Goal: Task Accomplishment & Management: Use online tool/utility

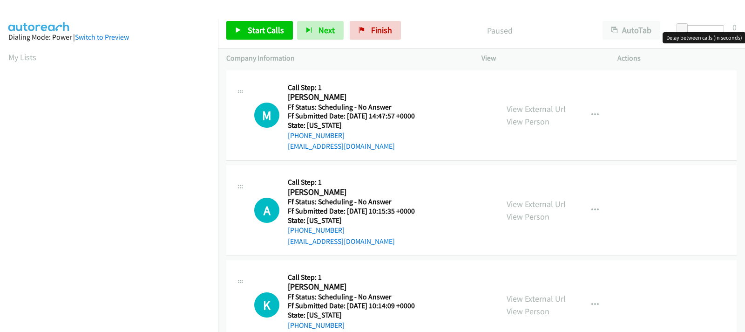
click at [691, 28] on div at bounding box center [703, 28] width 43 height 7
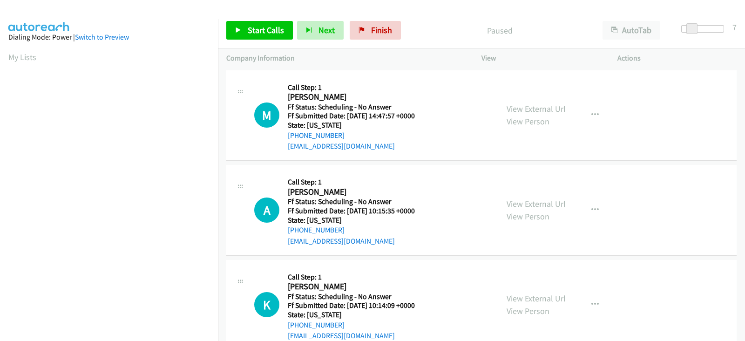
click at [695, 28] on span at bounding box center [692, 28] width 11 height 11
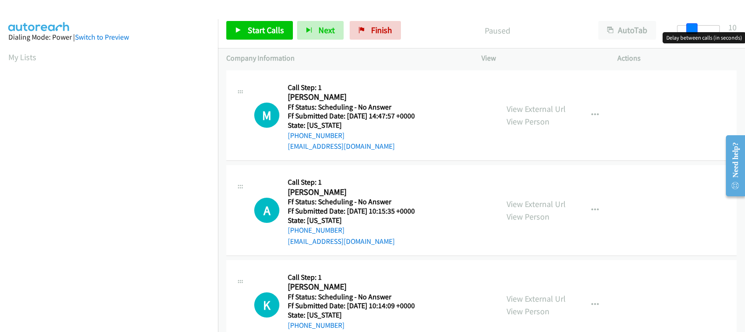
click at [700, 28] on div at bounding box center [698, 28] width 43 height 7
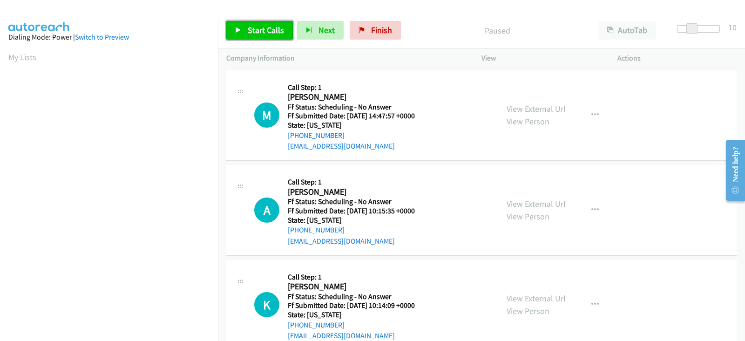
click at [273, 32] on span "Start Calls" at bounding box center [266, 30] width 36 height 11
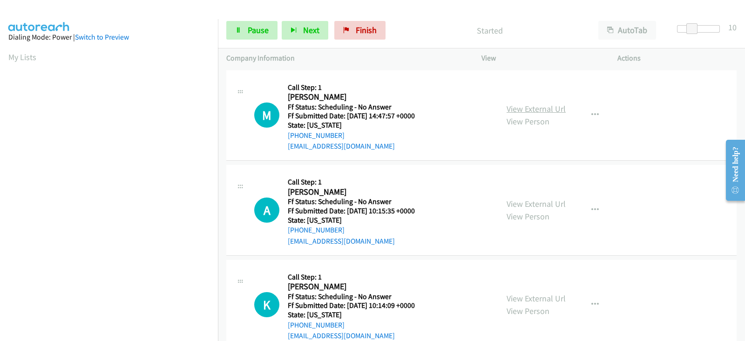
click at [530, 109] on link "View External Url" at bounding box center [536, 108] width 59 height 11
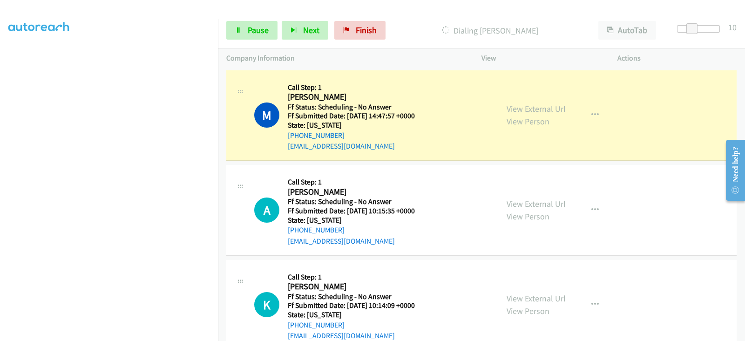
scroll to position [184, 0]
click at [248, 34] on span "Pause" at bounding box center [258, 30] width 21 height 11
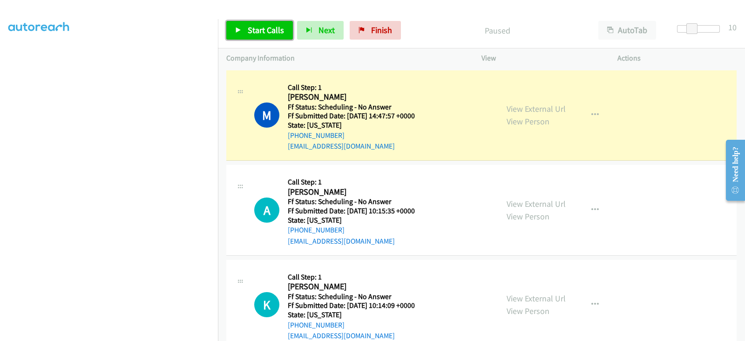
click at [271, 35] on link "Start Calls" at bounding box center [259, 30] width 67 height 19
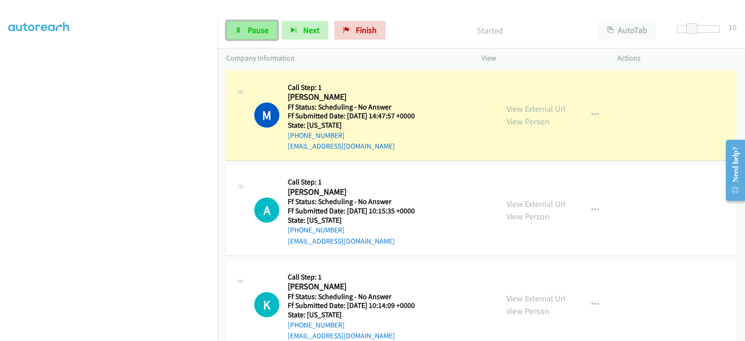
click at [259, 34] on span "Pause" at bounding box center [258, 30] width 21 height 11
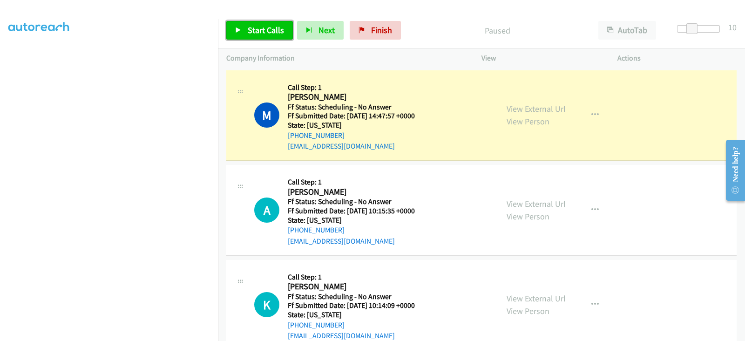
click at [262, 31] on span "Start Calls" at bounding box center [266, 30] width 36 height 11
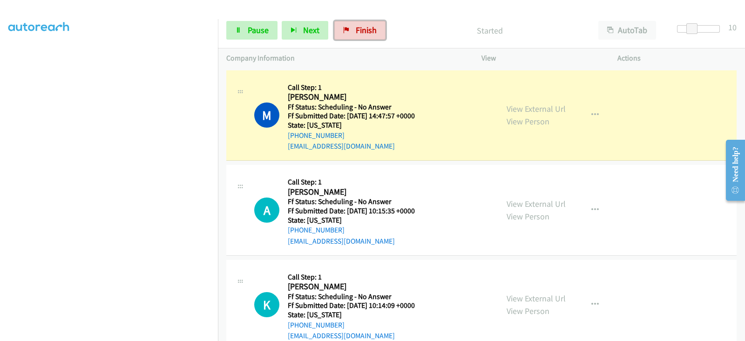
drag, startPoint x: 353, startPoint y: 29, endPoint x: 471, endPoint y: 63, distance: 122.7
click at [353, 30] on link "Finish" at bounding box center [359, 30] width 51 height 19
click at [256, 31] on span "Pause" at bounding box center [258, 30] width 21 height 11
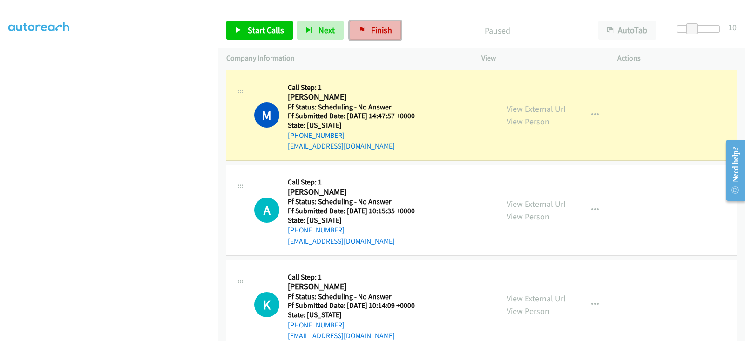
click at [361, 32] on icon at bounding box center [362, 30] width 7 height 7
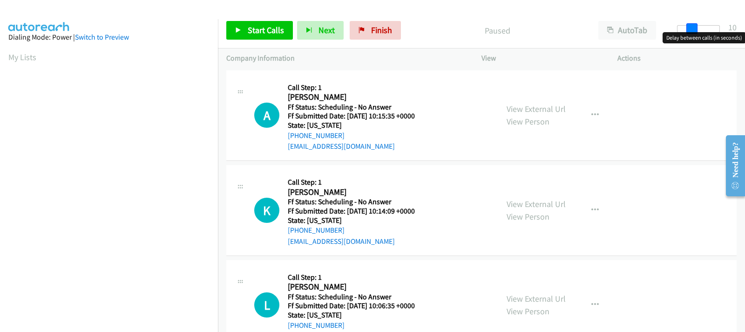
drag, startPoint x: 684, startPoint y: 27, endPoint x: 698, endPoint y: 27, distance: 14.0
click at [698, 27] on div at bounding box center [698, 28] width 43 height 7
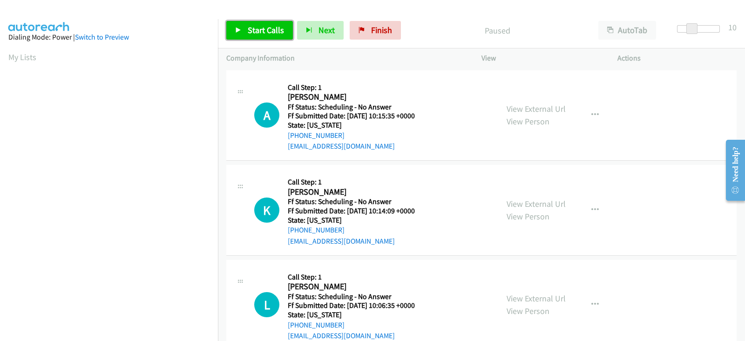
click at [255, 36] on link "Start Calls" at bounding box center [259, 30] width 67 height 19
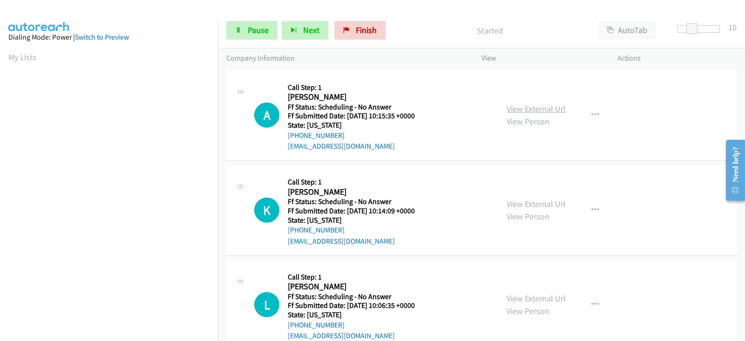
click at [519, 110] on link "View External Url" at bounding box center [536, 108] width 59 height 11
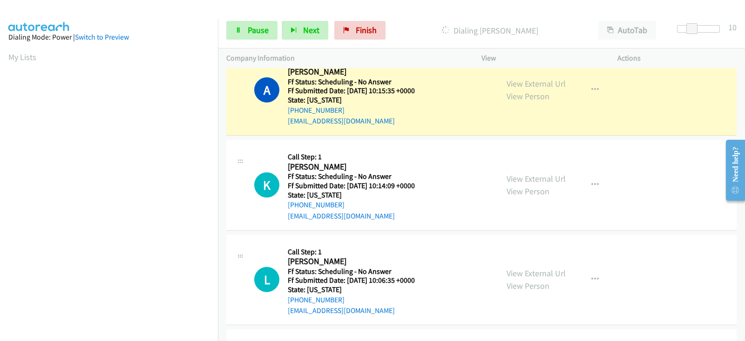
scroll to position [77, 0]
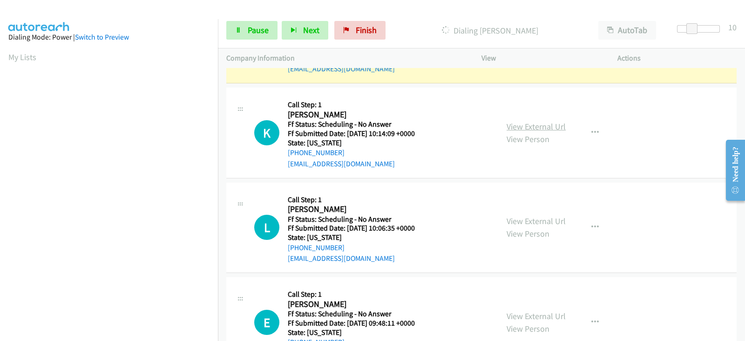
click at [517, 122] on div "View External Url View Person View External Url Email Schedule/Manage Callback …" at bounding box center [570, 133] width 144 height 74
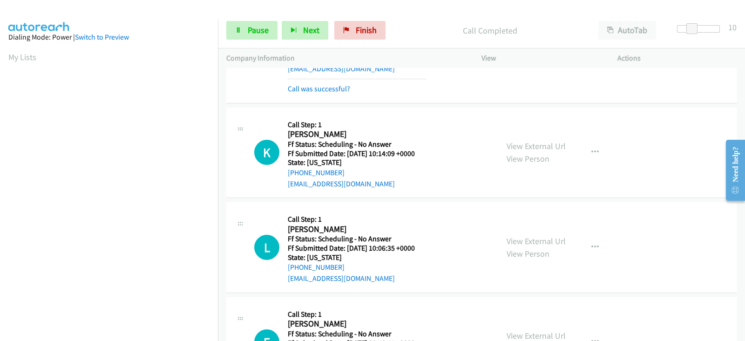
click at [522, 140] on div "View External Url View Person" at bounding box center [536, 152] width 59 height 25
click at [520, 144] on link "View External Url" at bounding box center [536, 146] width 59 height 11
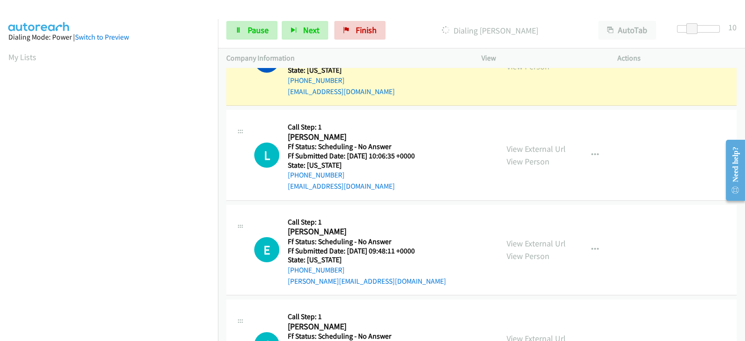
scroll to position [194, 0]
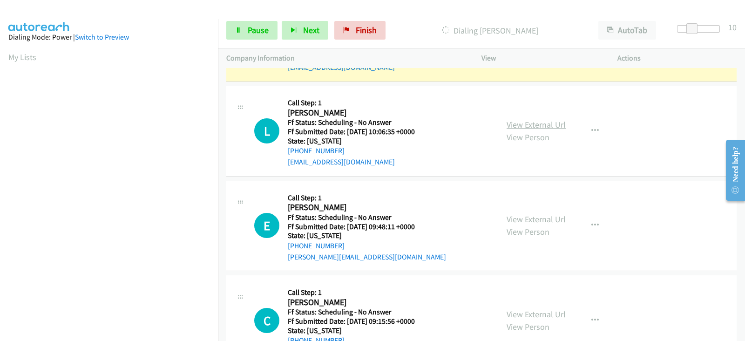
click at [516, 125] on link "View External Url" at bounding box center [536, 124] width 59 height 11
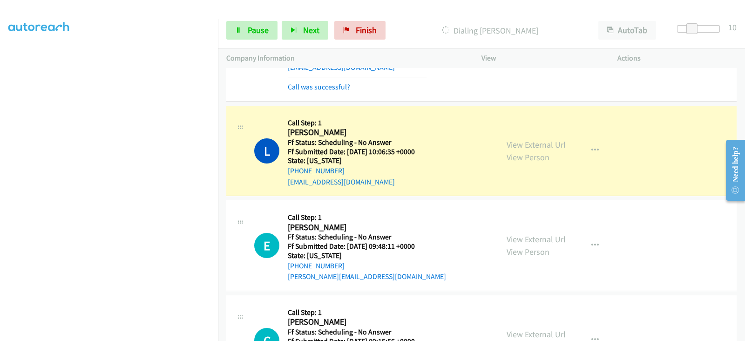
scroll to position [0, 0]
click at [515, 239] on link "View External Url" at bounding box center [536, 239] width 59 height 11
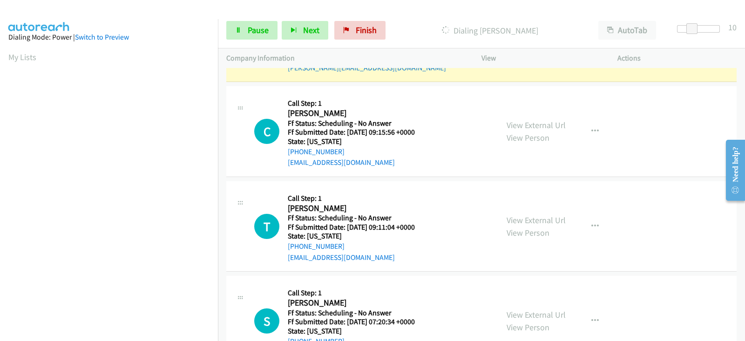
scroll to position [427, 0]
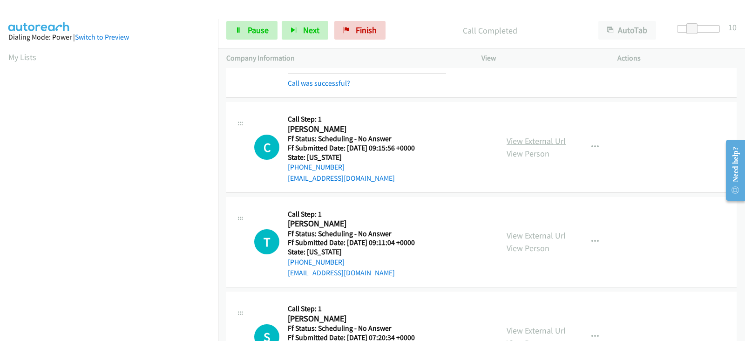
click at [522, 139] on link "View External Url" at bounding box center [536, 141] width 59 height 11
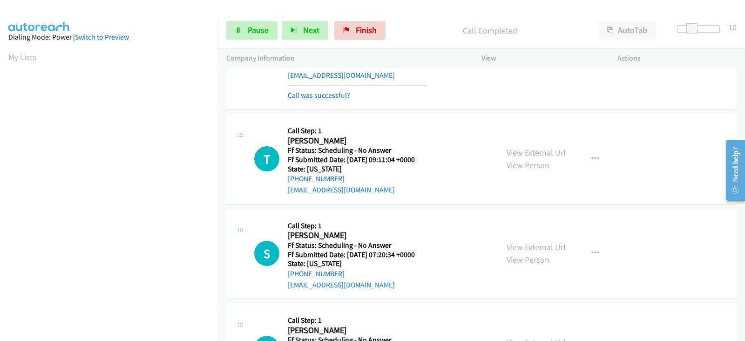
scroll to position [543, 0]
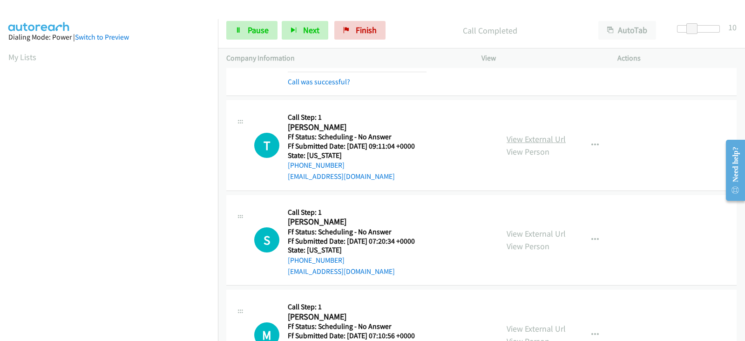
click at [512, 139] on link "View External Url" at bounding box center [536, 139] width 59 height 11
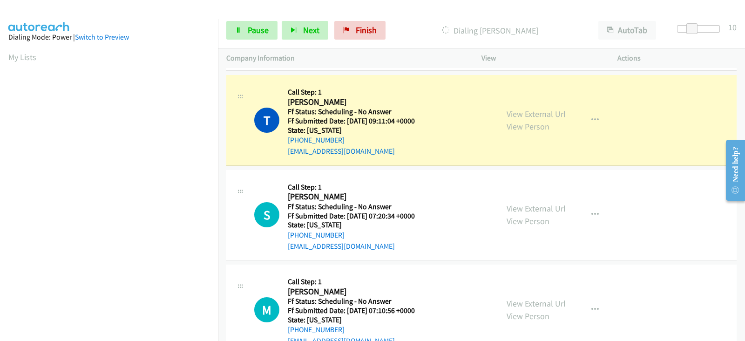
scroll to position [621, 0]
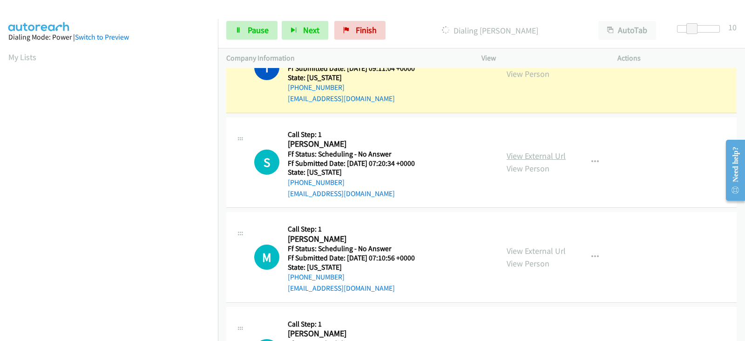
click at [520, 155] on link "View External Url" at bounding box center [536, 155] width 59 height 11
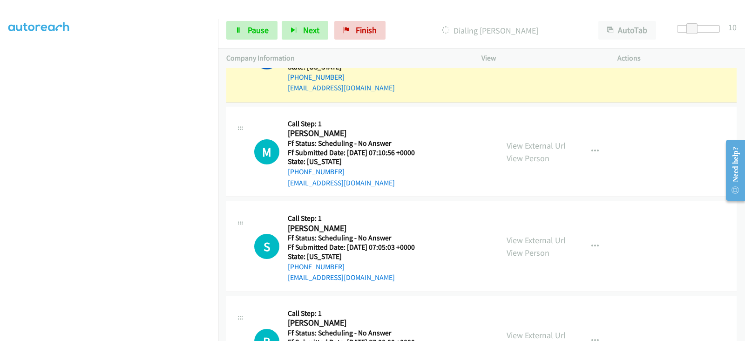
scroll to position [747, 0]
click at [511, 144] on link "View External Url" at bounding box center [536, 144] width 59 height 11
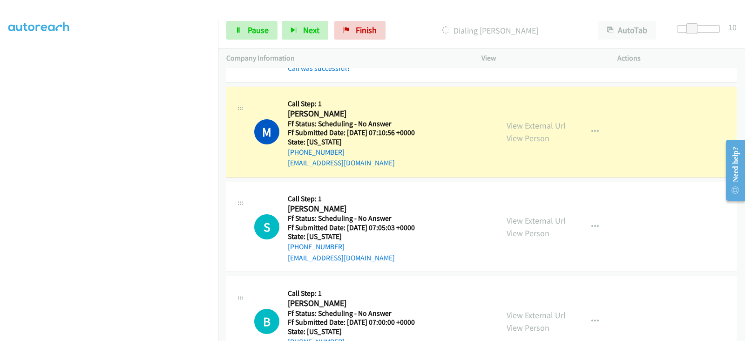
scroll to position [0, 0]
click at [512, 221] on link "View External Url" at bounding box center [536, 220] width 59 height 11
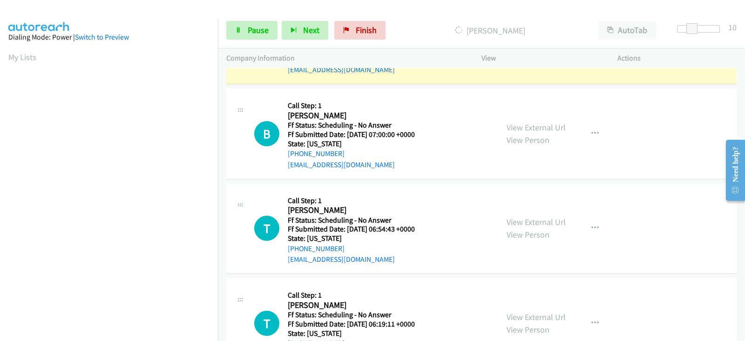
scroll to position [1000, 0]
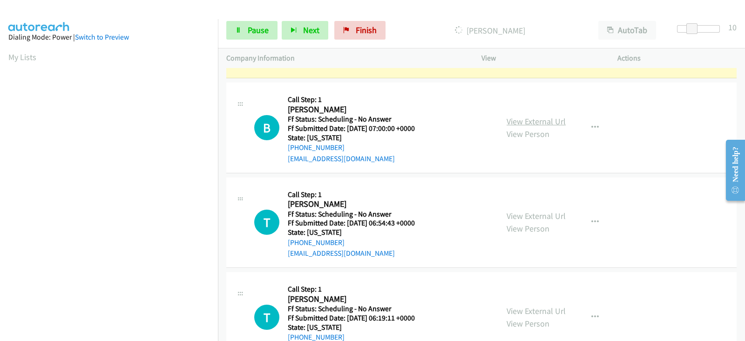
click at [507, 119] on link "View External Url" at bounding box center [536, 121] width 59 height 11
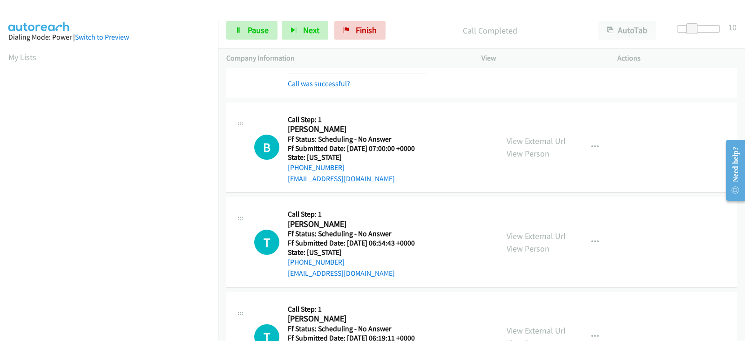
scroll to position [184, 0]
click at [113, 331] on section at bounding box center [108, 120] width 201 height 446
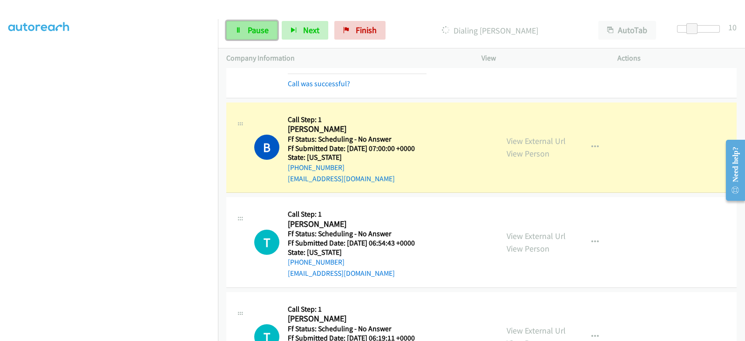
click at [259, 31] on span "Pause" at bounding box center [258, 30] width 21 height 11
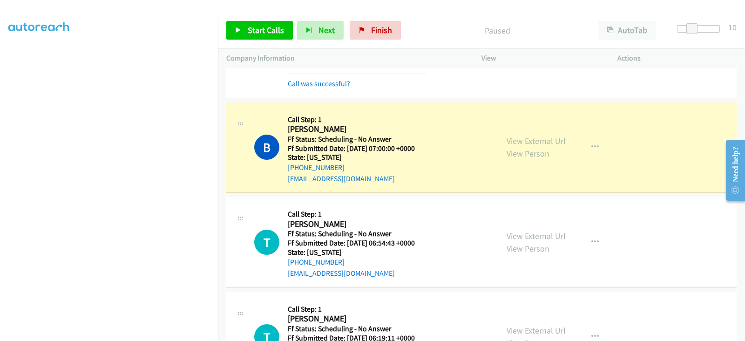
scroll to position [0, 0]
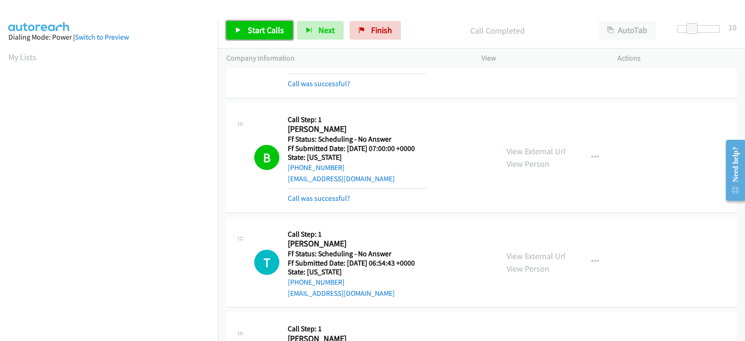
click at [245, 27] on link "Start Calls" at bounding box center [259, 30] width 67 height 19
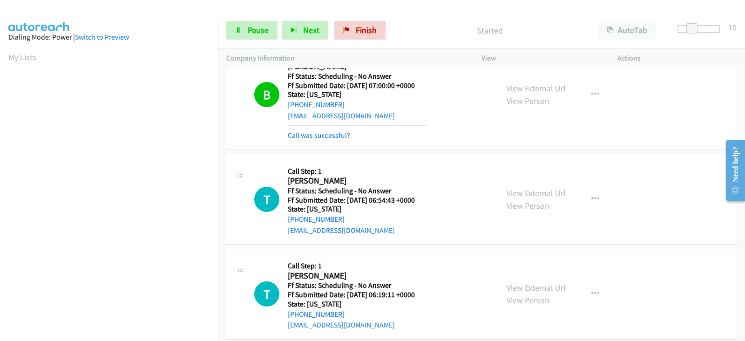
scroll to position [1078, 0]
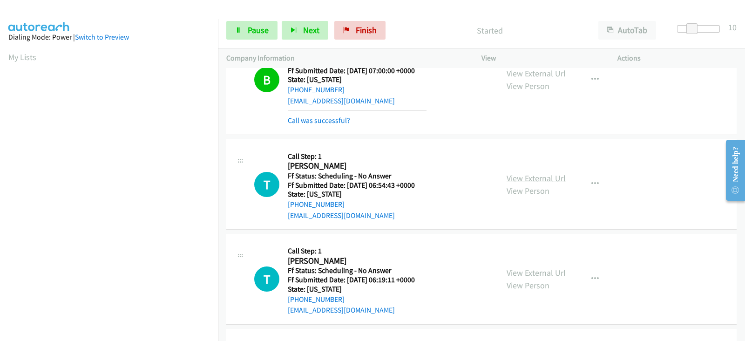
click at [518, 174] on link "View External Url" at bounding box center [536, 178] width 59 height 11
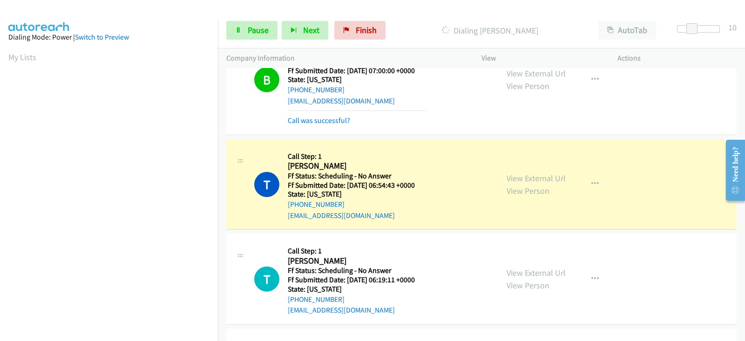
scroll to position [184, 0]
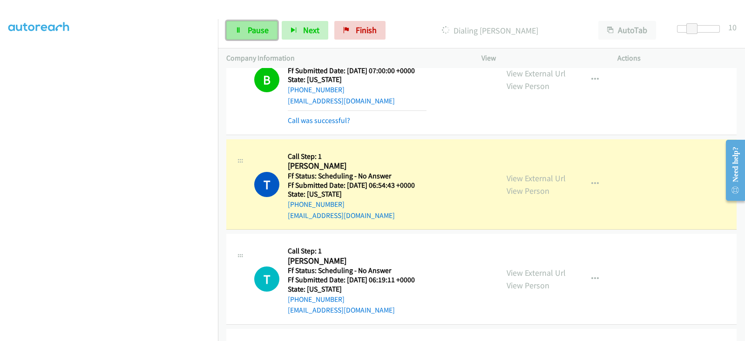
click at [247, 35] on link "Pause" at bounding box center [251, 30] width 51 height 19
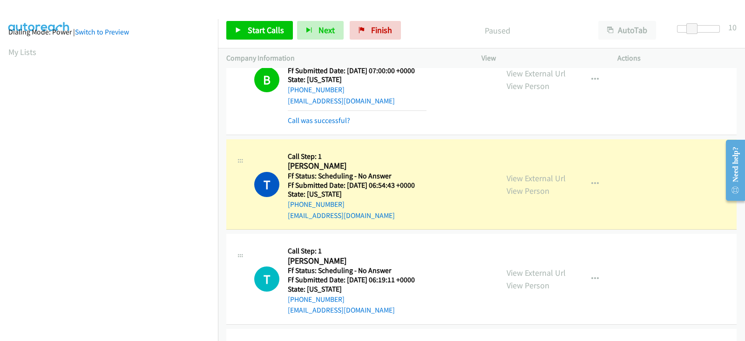
scroll to position [0, 0]
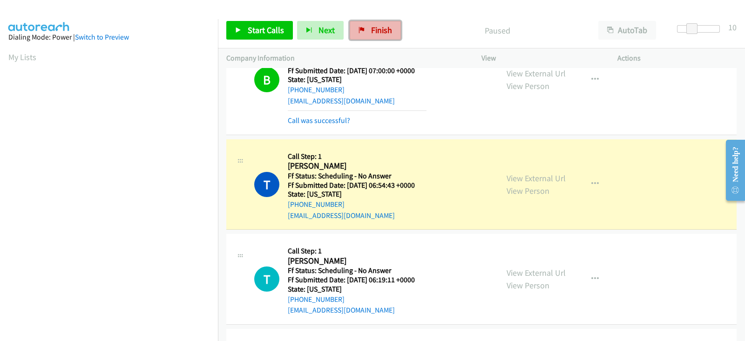
click at [379, 29] on span "Finish" at bounding box center [381, 30] width 21 height 11
